Goal: Task Accomplishment & Management: Use online tool/utility

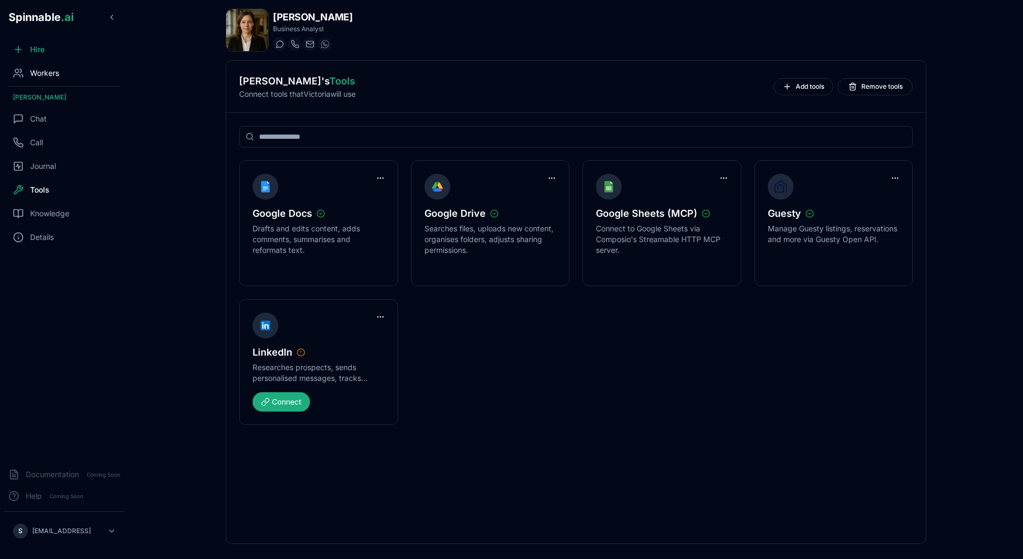
click at [46, 69] on span "Workers" at bounding box center [44, 73] width 29 height 11
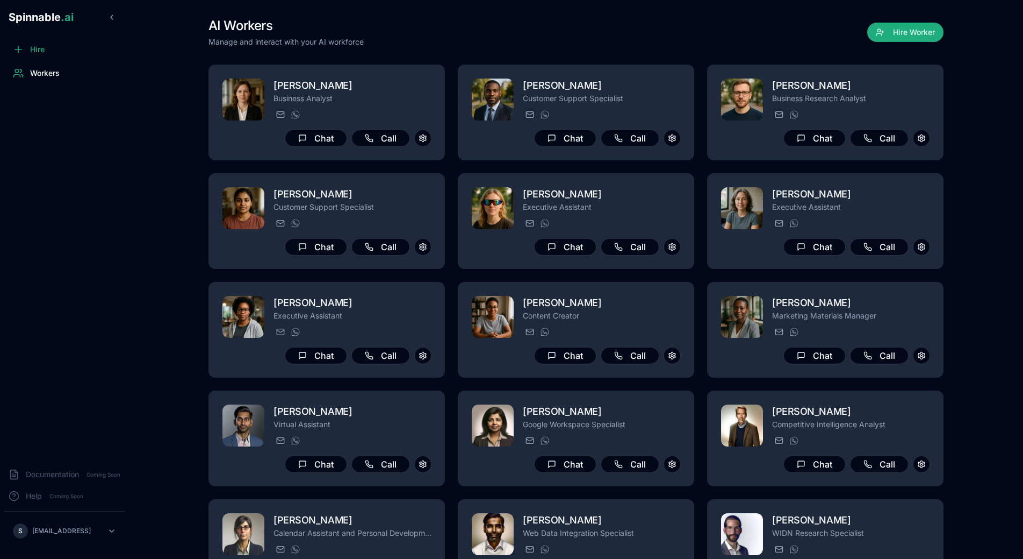
click at [445, 39] on div "AI Workers Manage and interact with your AI workforce Hire Worker" at bounding box center [576, 32] width 735 height 30
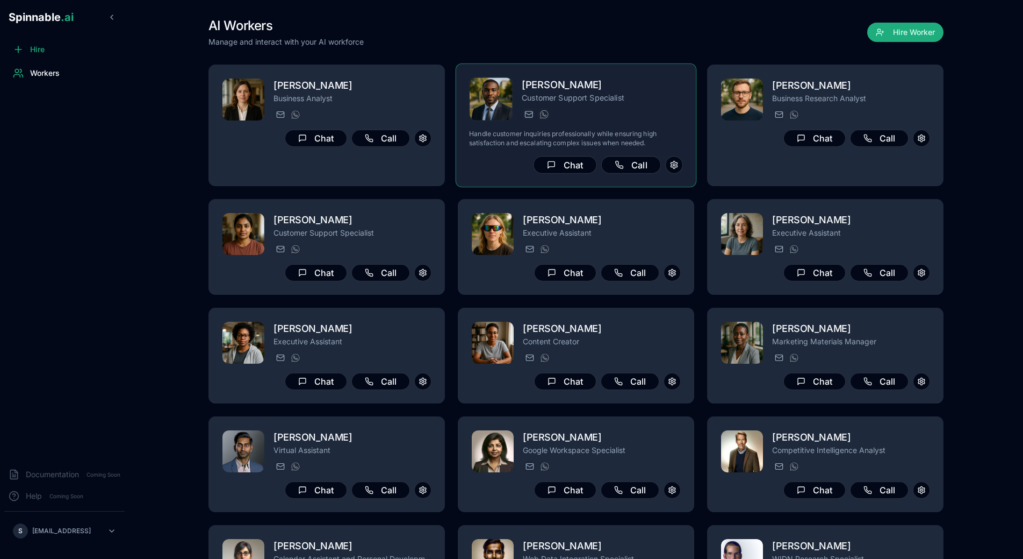
click at [630, 127] on div "[PERSON_NAME] Customer Support Specialist [PERSON_NAME][EMAIL_ADDRESS][PERSON_N…" at bounding box center [576, 125] width 214 height 97
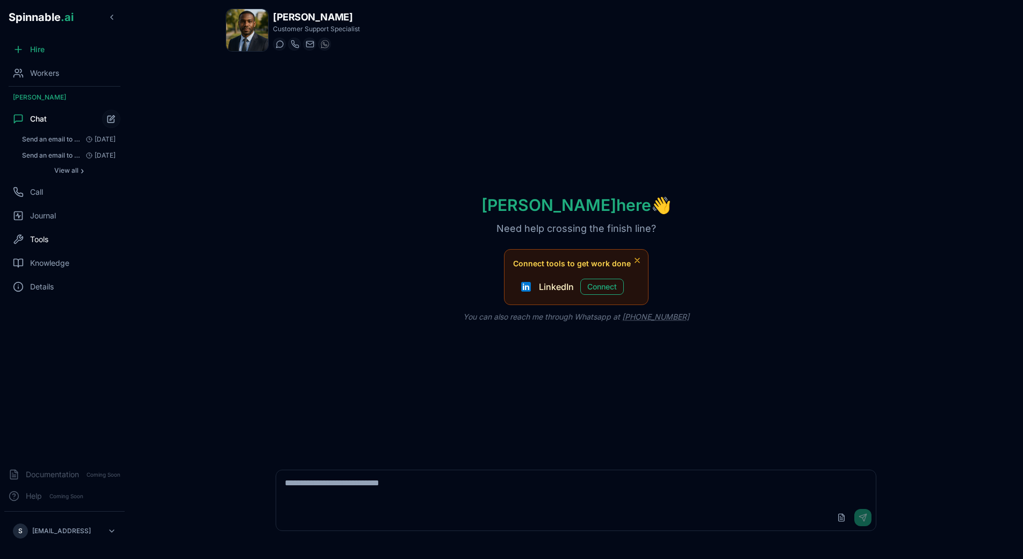
click at [25, 234] on div "Tools" at bounding box center [64, 239] width 120 height 22
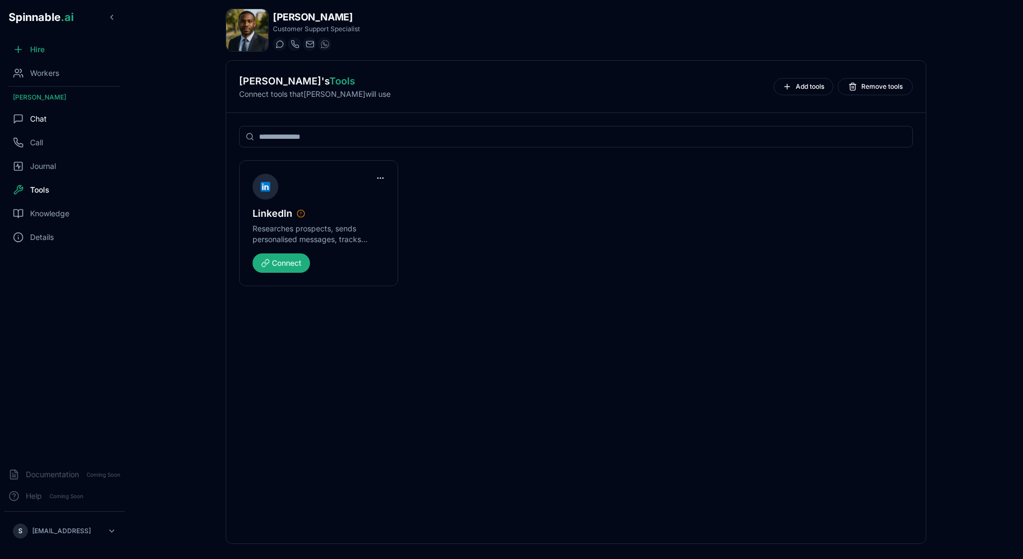
click at [49, 111] on div "Chat" at bounding box center [64, 119] width 120 height 22
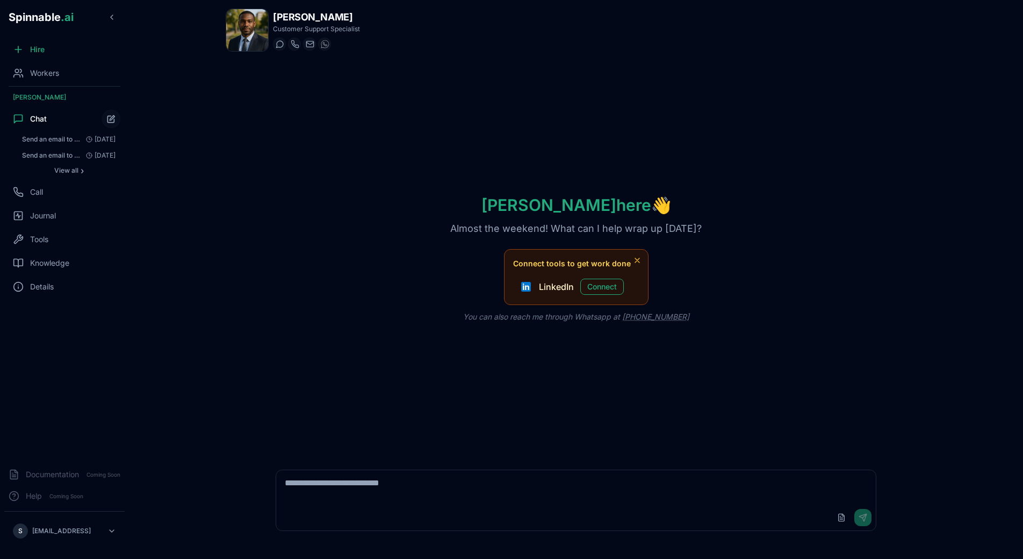
click at [564, 367] on div "[PERSON_NAME] here 👋 Almost the weekend! What can I help wrap up [DATE]? Connec…" at bounding box center [576, 258] width 701 height 396
click at [233, 150] on div "[PERSON_NAME] here 👋 Almost the weekend! What can I help wrap up [DATE]? Connec…" at bounding box center [576, 258] width 701 height 396
click at [185, 159] on main "[PERSON_NAME] Customer Support Specialist Start a chat Start a call [PERSON_NAM…" at bounding box center [576, 279] width 894 height 559
click at [114, 116] on icon "Start new chat" at bounding box center [112, 117] width 5 height 5
click at [259, 171] on div "[PERSON_NAME] here 👋 Almost the weekend! What can I help wrap up [DATE]? Connec…" at bounding box center [576, 258] width 701 height 396
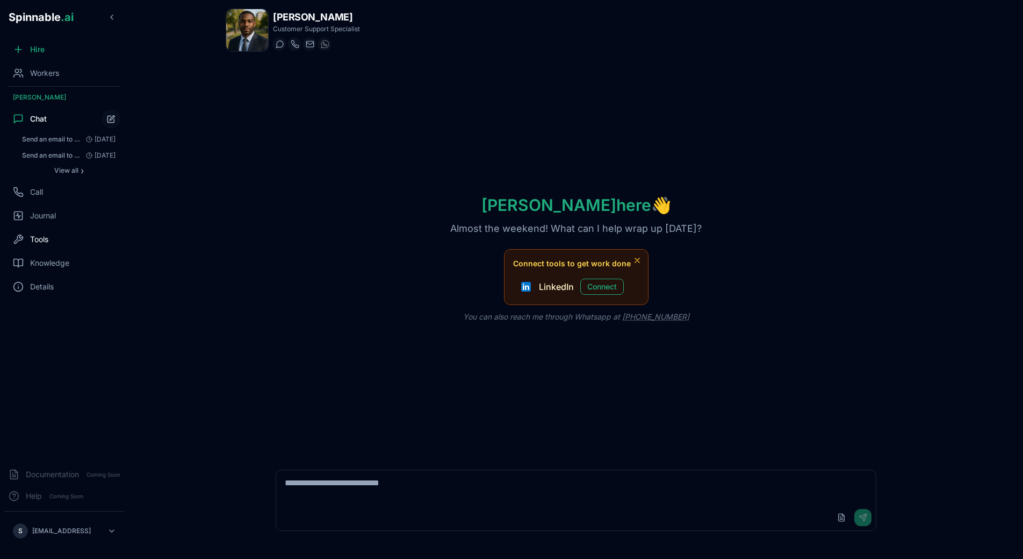
click at [52, 247] on div "Tools" at bounding box center [64, 239] width 120 height 22
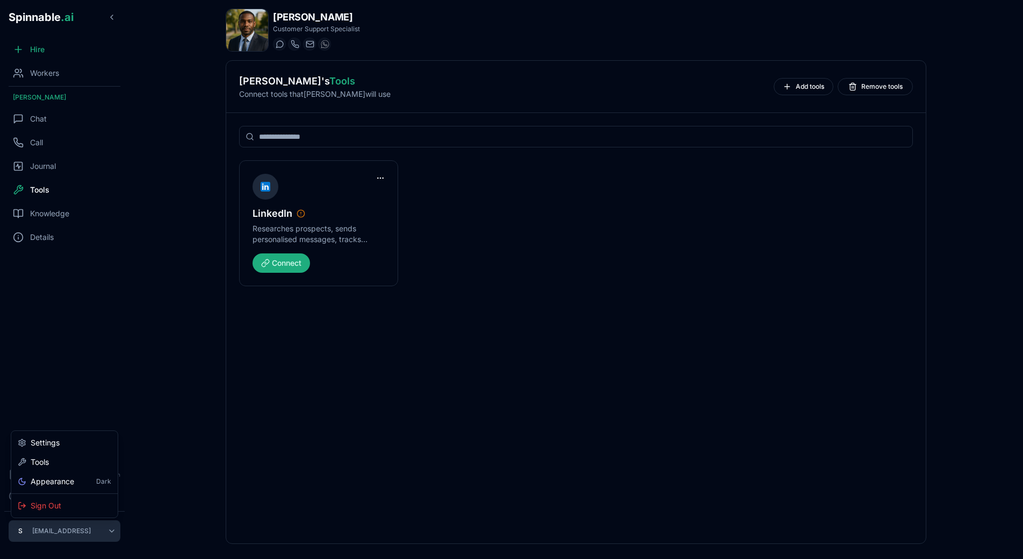
click at [75, 461] on html "Spinnable .ai Hire Workers [PERSON_NAME] Chat Call Journal Tools Knowledge Deta…" at bounding box center [511, 279] width 1023 height 559
click at [74, 460] on div "Tools" at bounding box center [64, 461] width 102 height 19
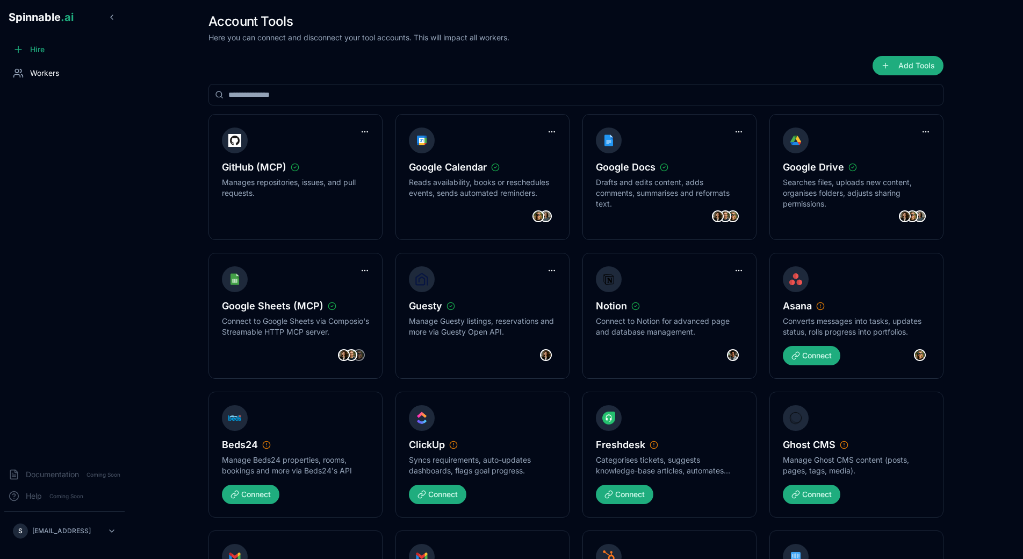
click at [36, 68] on span "Workers" at bounding box center [44, 73] width 29 height 11
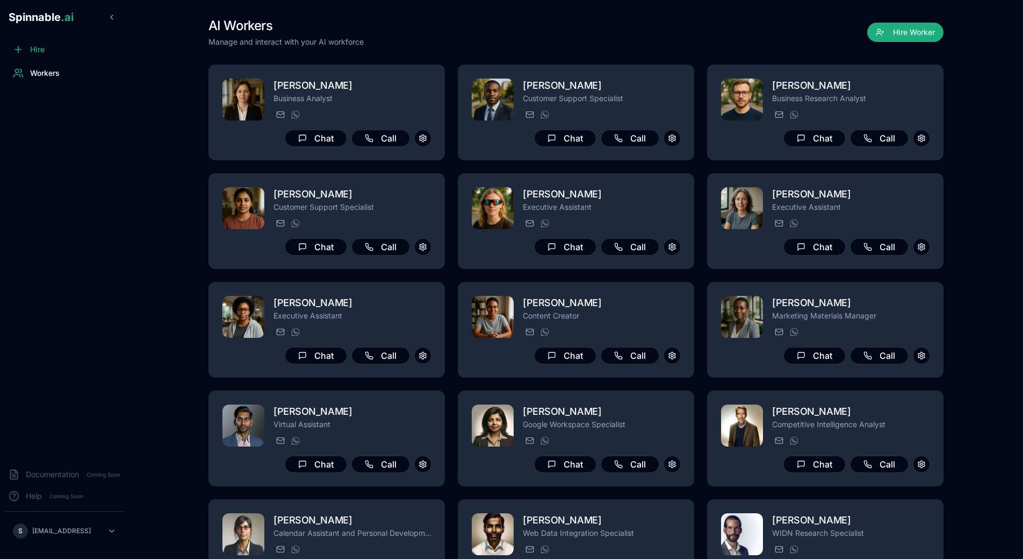
click at [65, 461] on div "S [EMAIL_ADDRESS]" at bounding box center [64, 530] width 129 height 39
click at [65, 461] on html "Spinnable .ai Hire Workers Documentation Coming Soon Help Coming Soon S [PERSON…" at bounding box center [511, 279] width 1023 height 559
click at [81, 461] on div "Tools" at bounding box center [64, 461] width 102 height 19
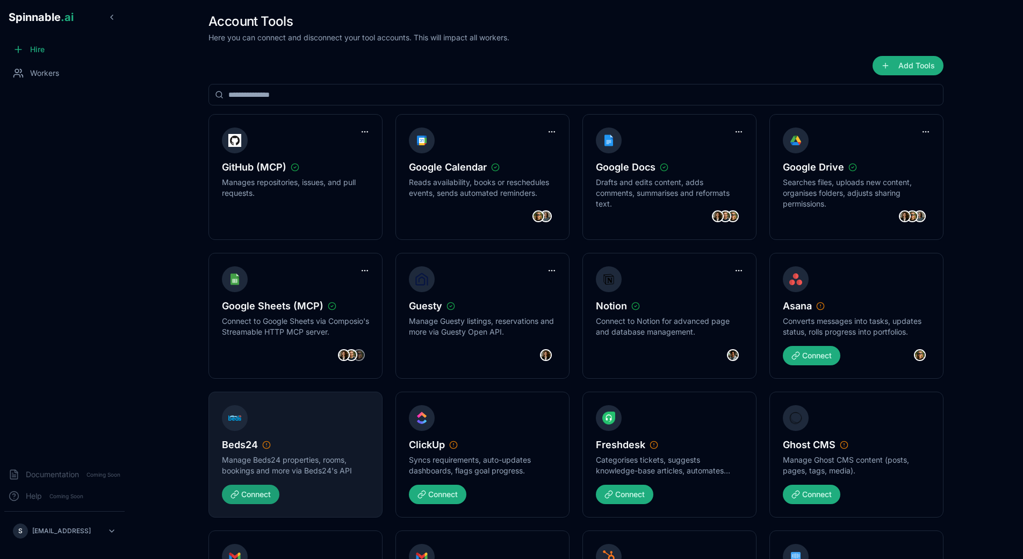
click at [248, 461] on button "Connect" at bounding box center [251, 493] width 58 height 19
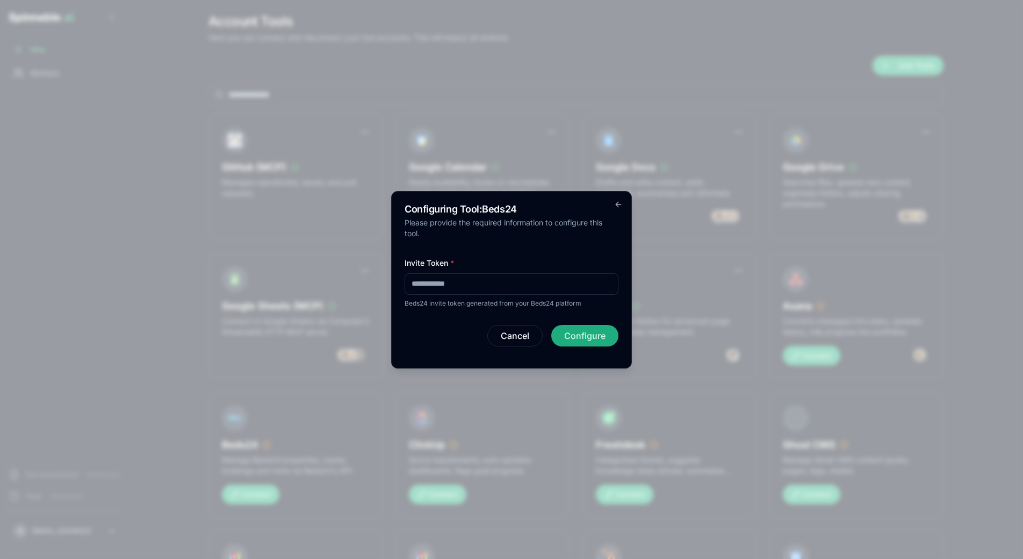
click at [472, 287] on input "Invite Token *" at bounding box center [512, 284] width 214 height 22
paste input "**********"
type input "**********"
click at [583, 333] on button "Configure" at bounding box center [585, 336] width 67 height 22
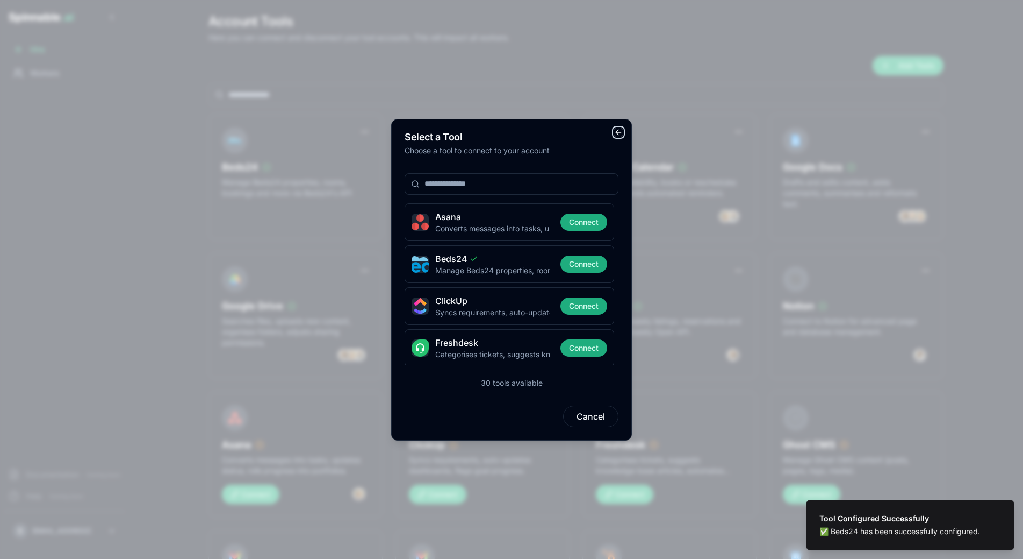
click at [619, 132] on icon "button" at bounding box center [618, 132] width 9 height 9
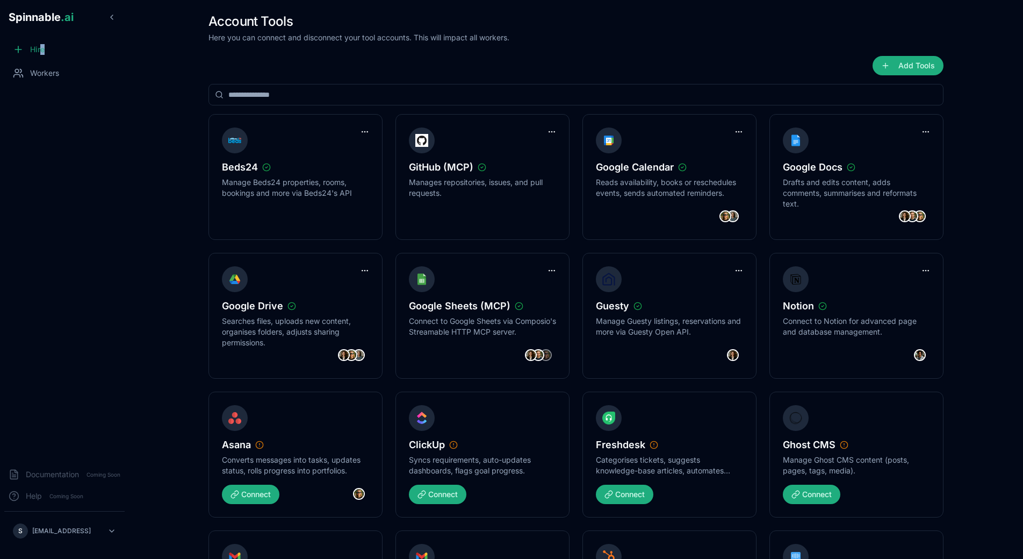
click at [43, 51] on span "Hire" at bounding box center [37, 49] width 15 height 11
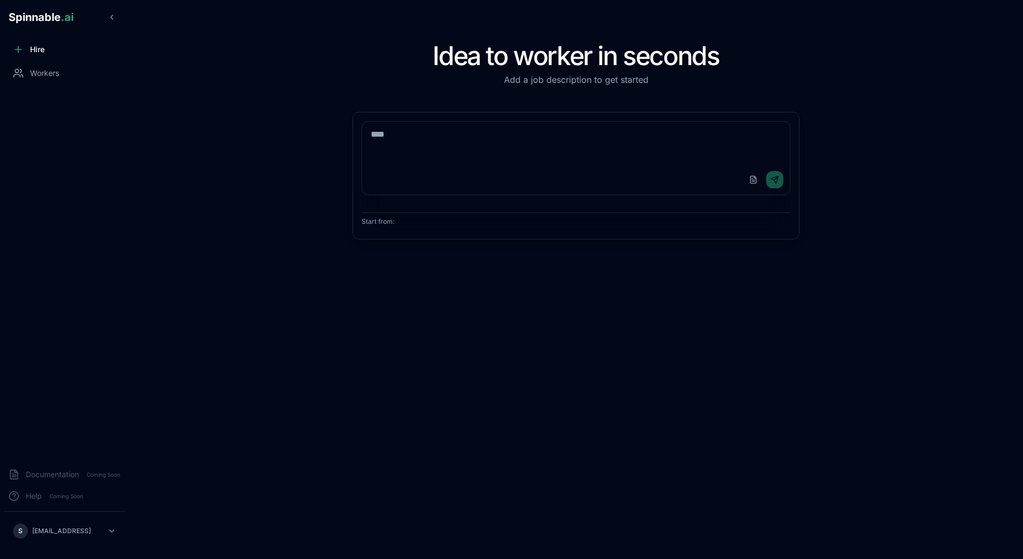
click at [43, 77] on span "Workers" at bounding box center [44, 73] width 29 height 11
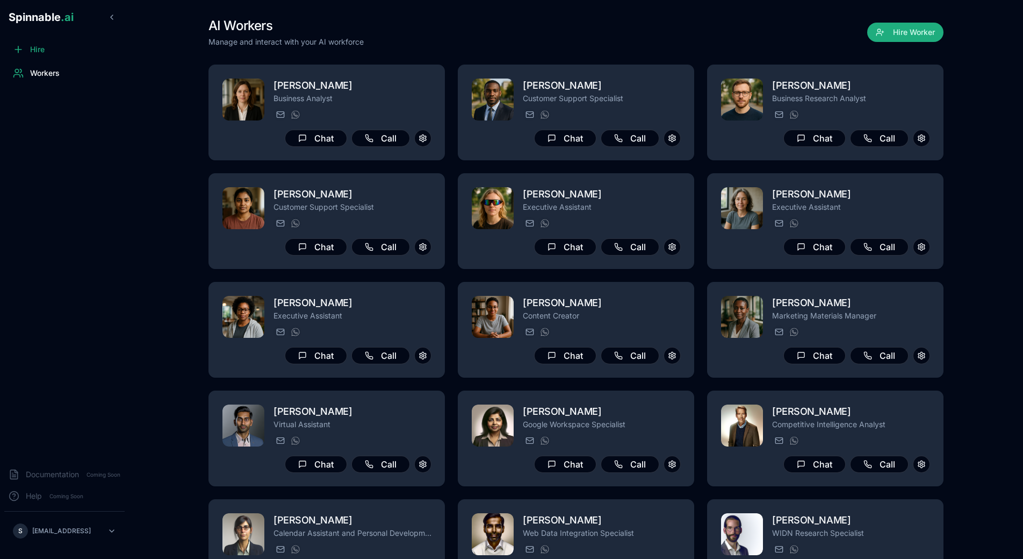
click at [115, 73] on div "Workers" at bounding box center [64, 73] width 120 height 22
click at [180, 88] on main "AI Workers Manage and interact with your AI workforce Hire Worker [PERSON_NAME]…" at bounding box center [576, 279] width 894 height 559
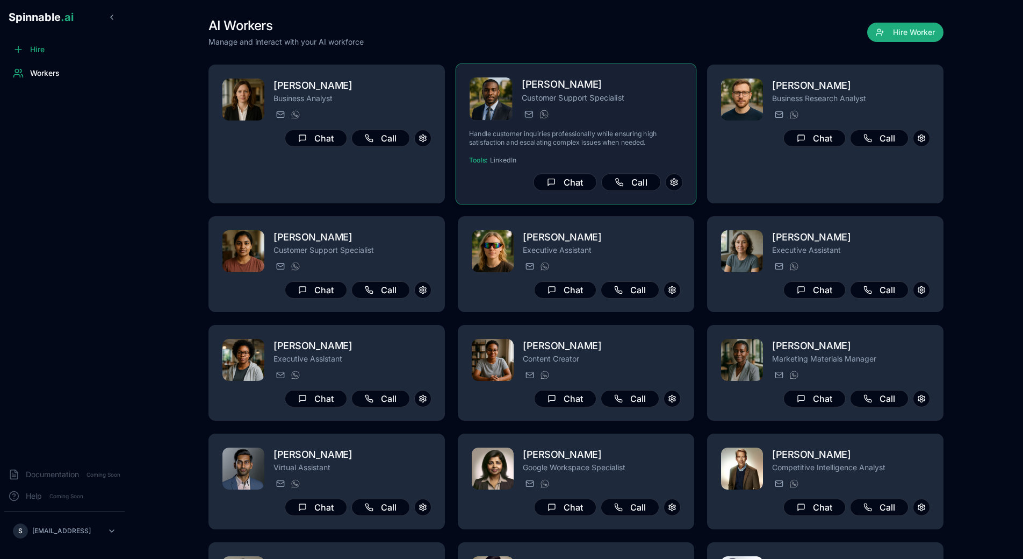
click at [562, 130] on p "Handle customer inquiries professionally while ensuring high satisfaction and e…" at bounding box center [576, 139] width 214 height 18
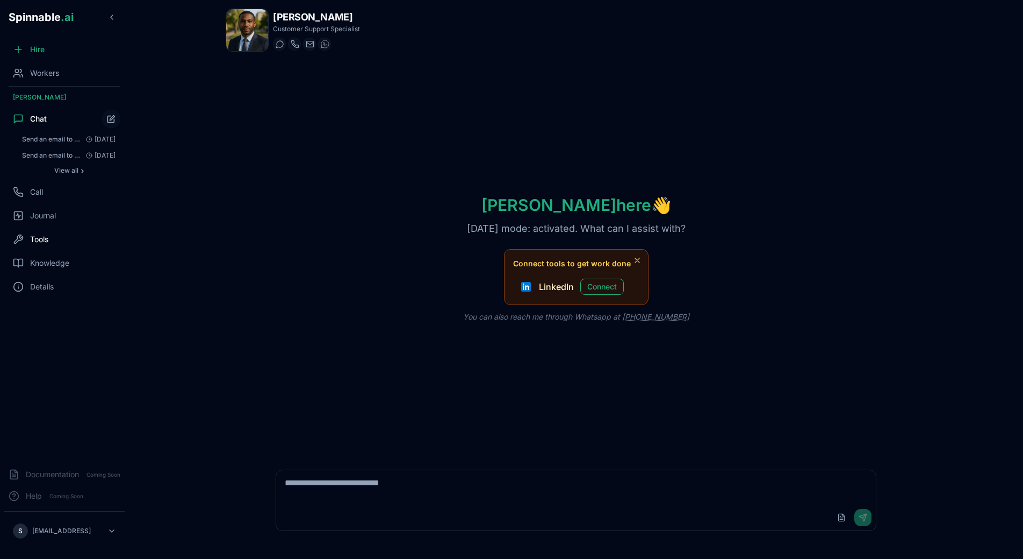
click at [54, 239] on div "Tools" at bounding box center [64, 239] width 120 height 22
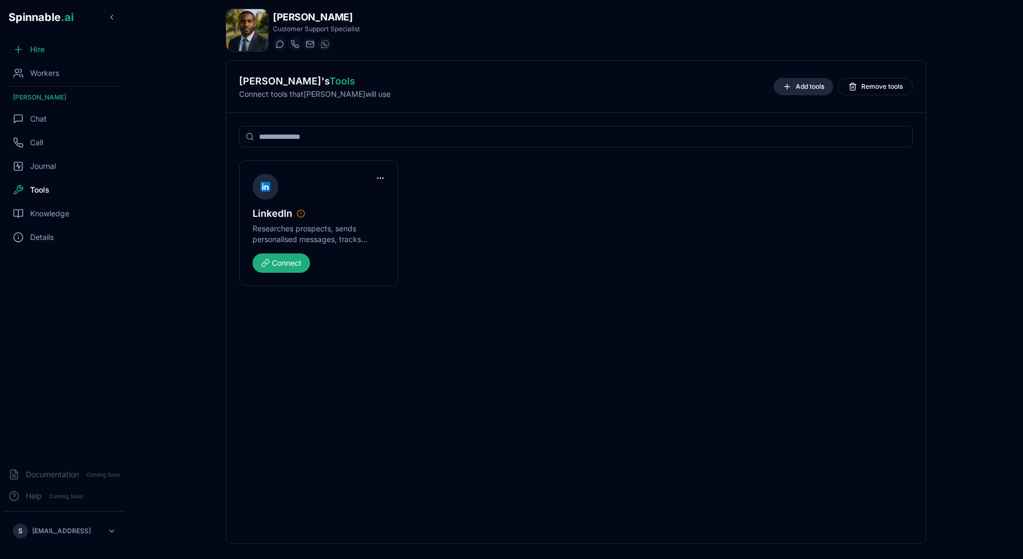
click at [765, 89] on span "Add tools" at bounding box center [810, 86] width 28 height 9
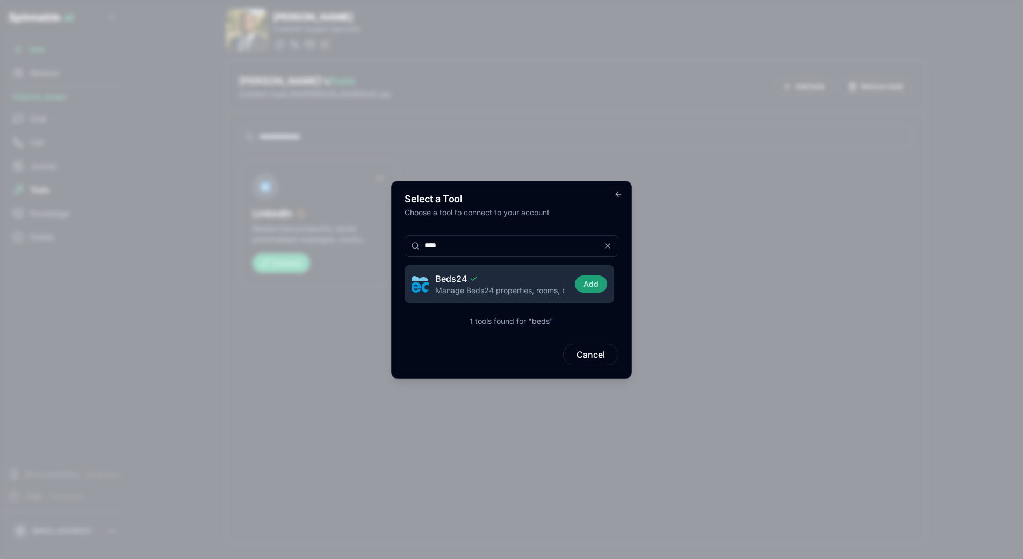
type input "****"
click at [584, 278] on button "Add" at bounding box center [591, 283] width 32 height 17
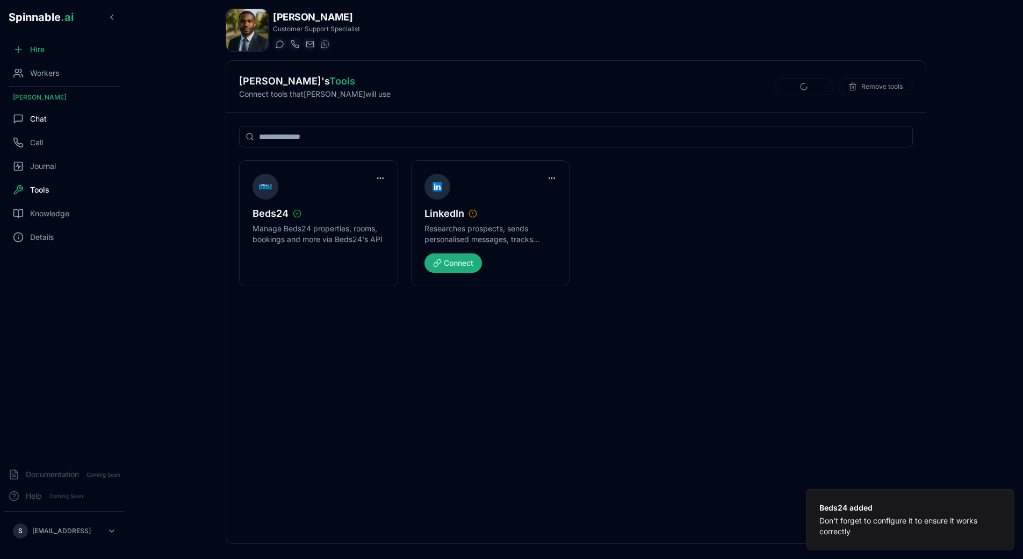
click at [78, 117] on div "Chat" at bounding box center [64, 119] width 120 height 22
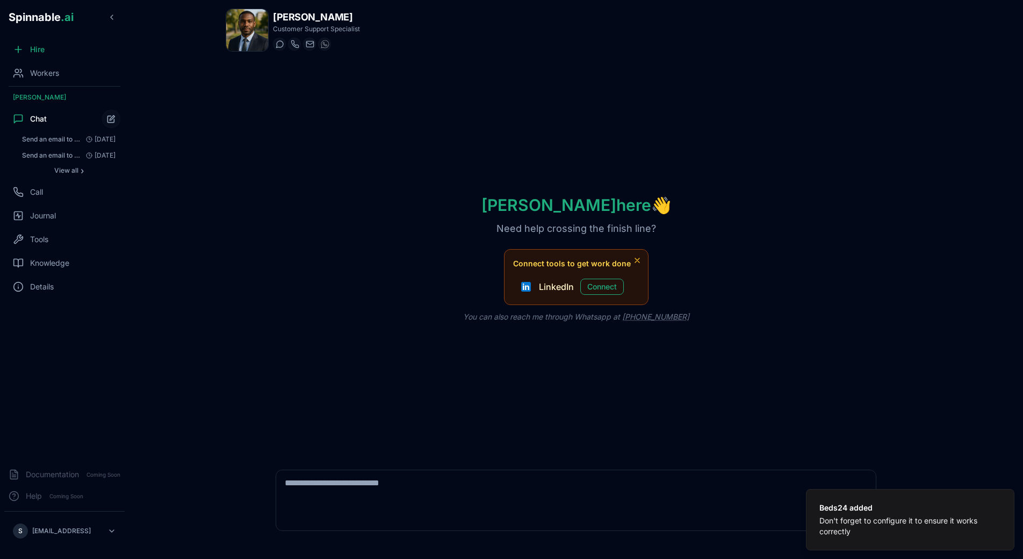
click at [374, 461] on div "Upload File Send" at bounding box center [576, 500] width 614 height 74
click at [370, 461] on textarea at bounding box center [576, 487] width 600 height 34
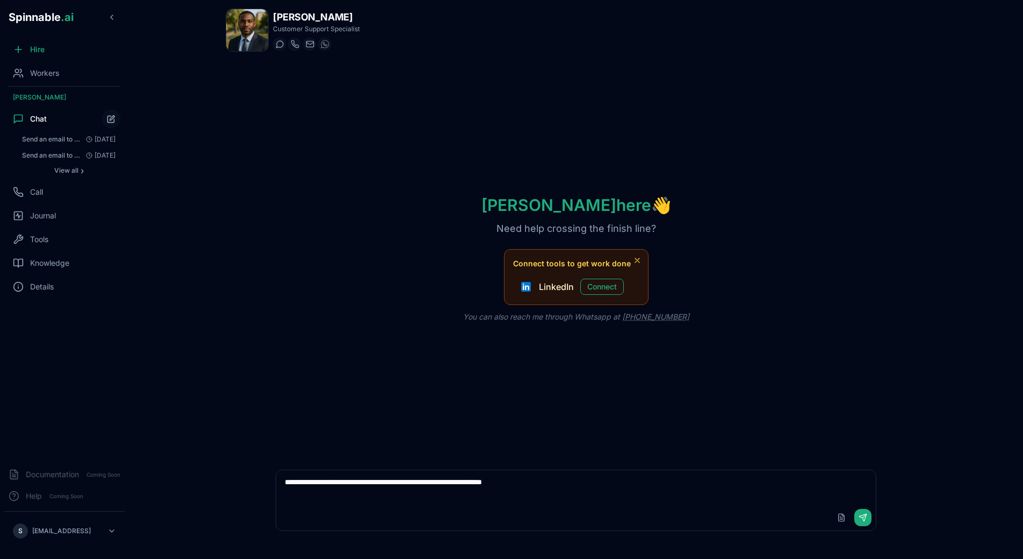
type textarea "**********"
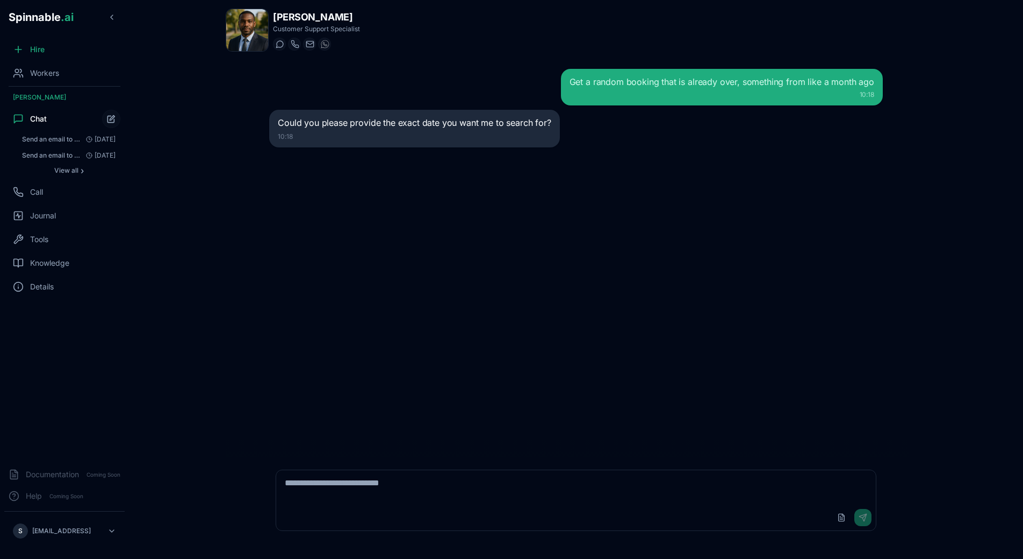
click at [464, 280] on div "Get a random booking that is already over, something from like a month ago 10:1…" at bounding box center [576, 258] width 631 height 396
click at [464, 288] on div "Get a random booking that is already over, something from like a month ago 10:1…" at bounding box center [576, 258] width 631 height 396
click at [458, 285] on div "Get a random booking that is already over, something from like a month ago 10:1…" at bounding box center [576, 258] width 631 height 396
